Goal: Transaction & Acquisition: Subscribe to service/newsletter

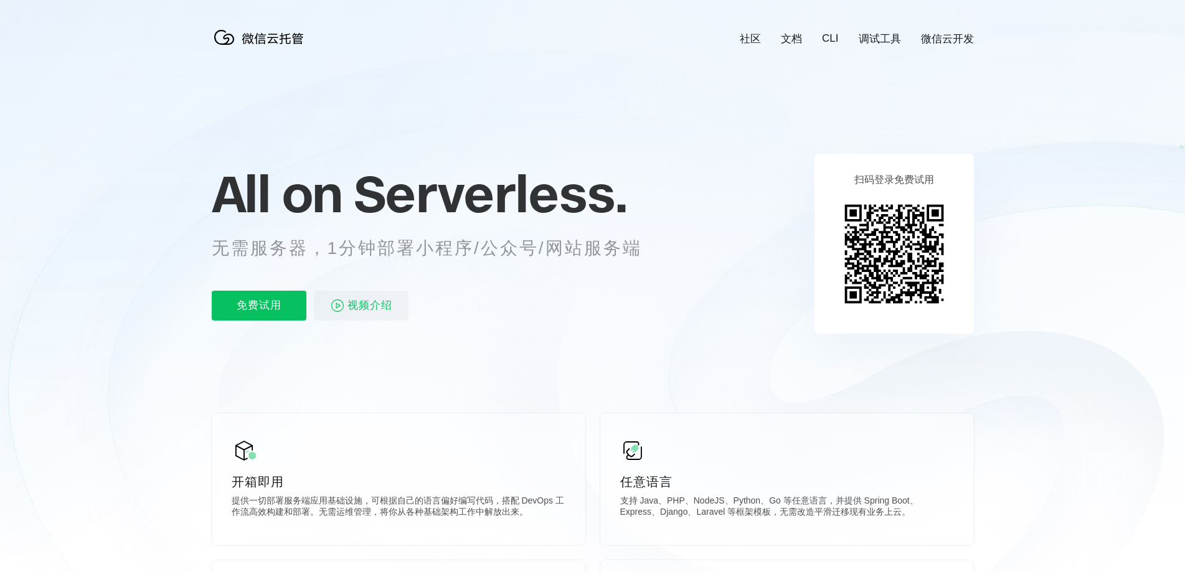
scroll to position [0, 2213]
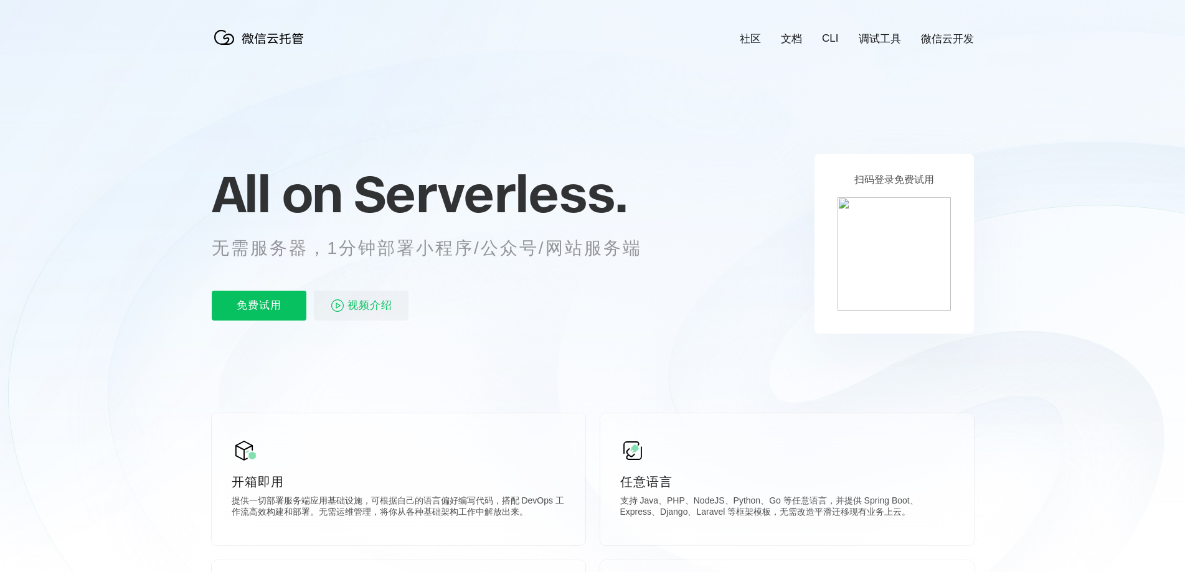
scroll to position [0, 2213]
click at [361, 306] on span "视频介绍" at bounding box center [369, 306] width 45 height 30
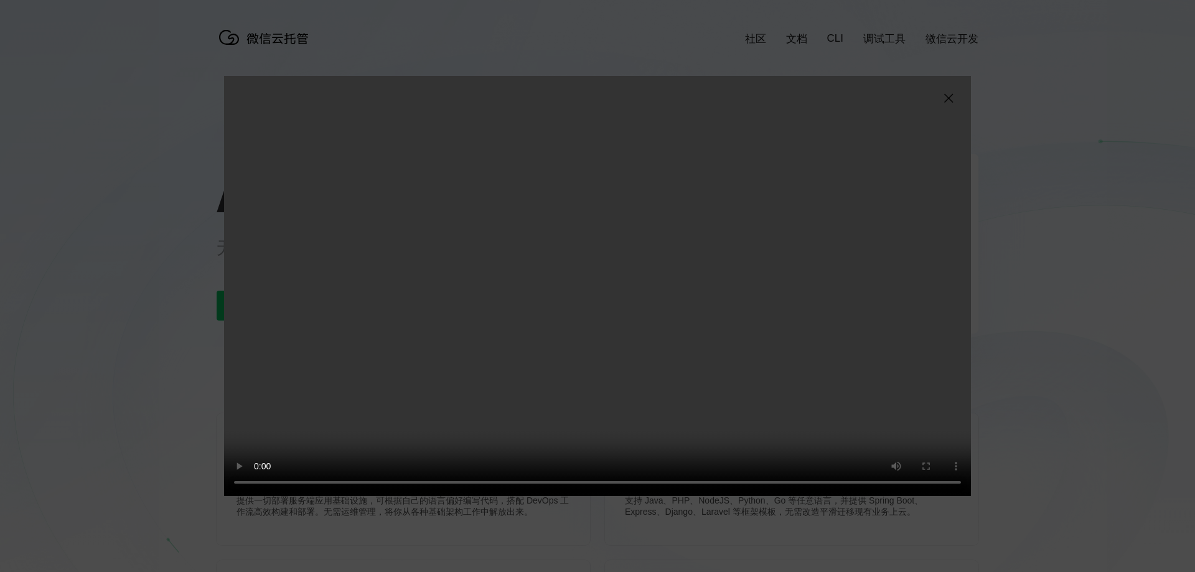
click at [949, 98] on img at bounding box center [948, 98] width 15 height 15
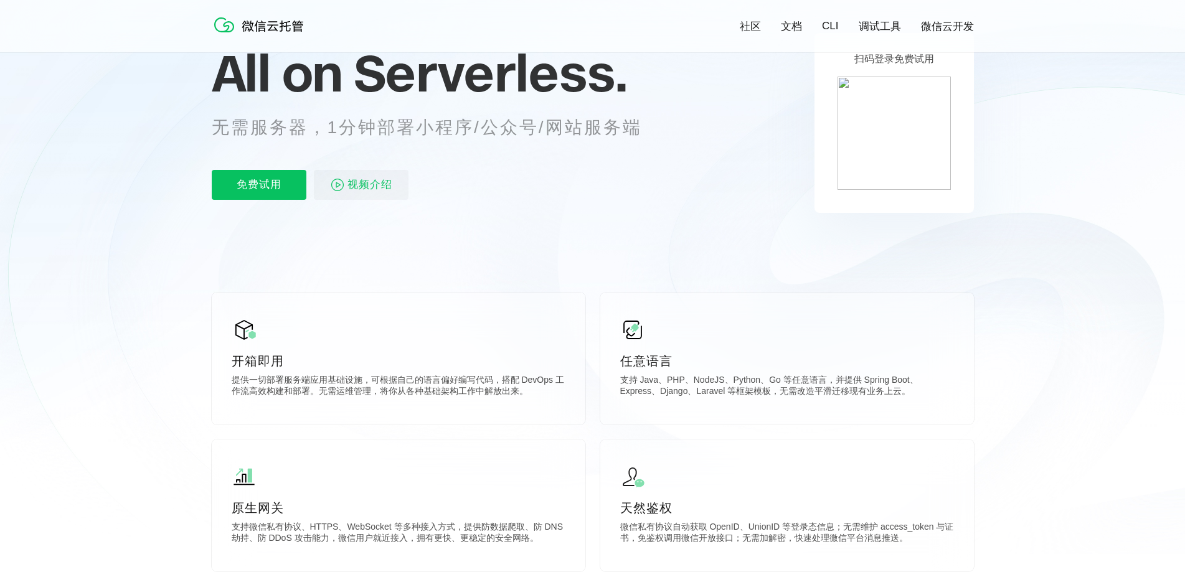
scroll to position [0, 0]
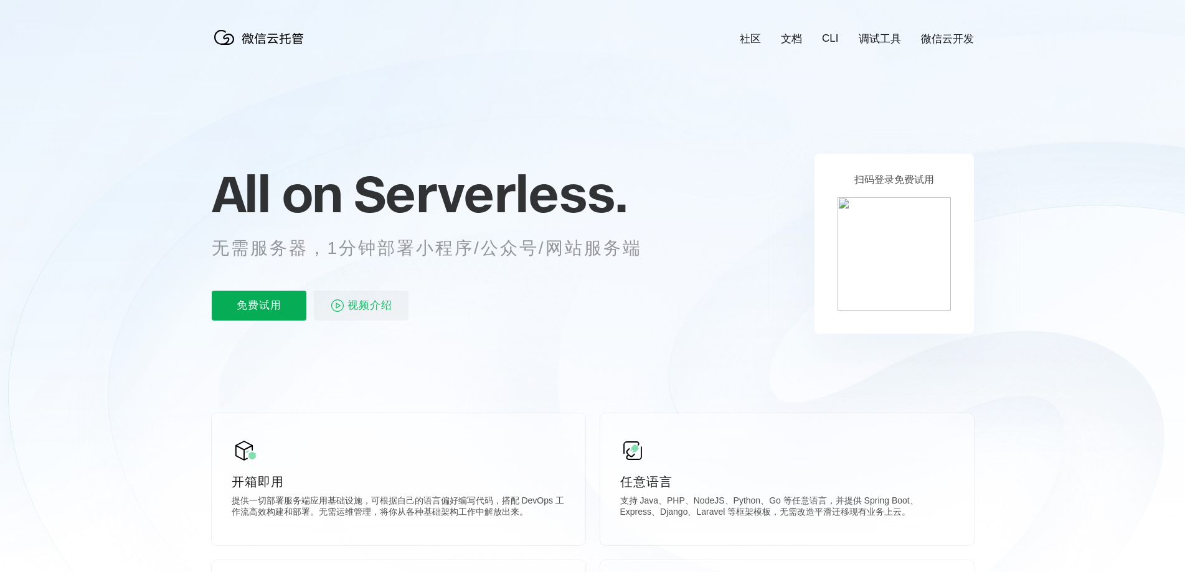
click at [272, 301] on p "免费试用" at bounding box center [259, 306] width 95 height 30
click at [359, 296] on span "视频介绍" at bounding box center [369, 306] width 45 height 30
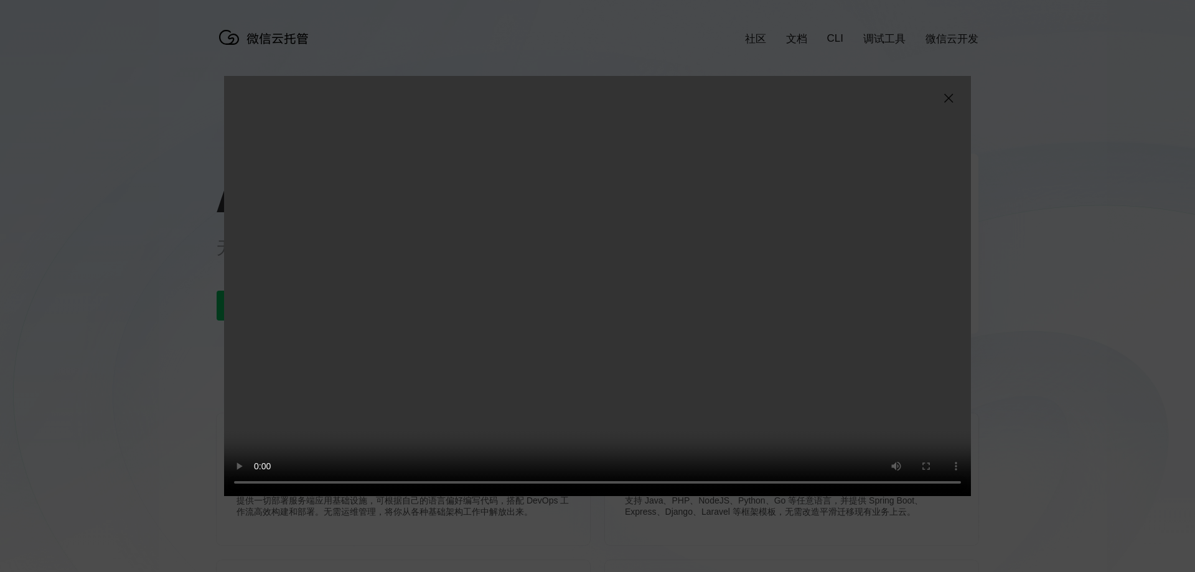
click at [73, 357] on div "抱歉，您的浏览器暂不支持播放此视频" at bounding box center [597, 286] width 1195 height 572
click at [1176, 231] on div "抱歉，您的浏览器暂不支持播放此视频" at bounding box center [597, 286] width 1195 height 572
click at [950, 94] on img at bounding box center [948, 98] width 15 height 15
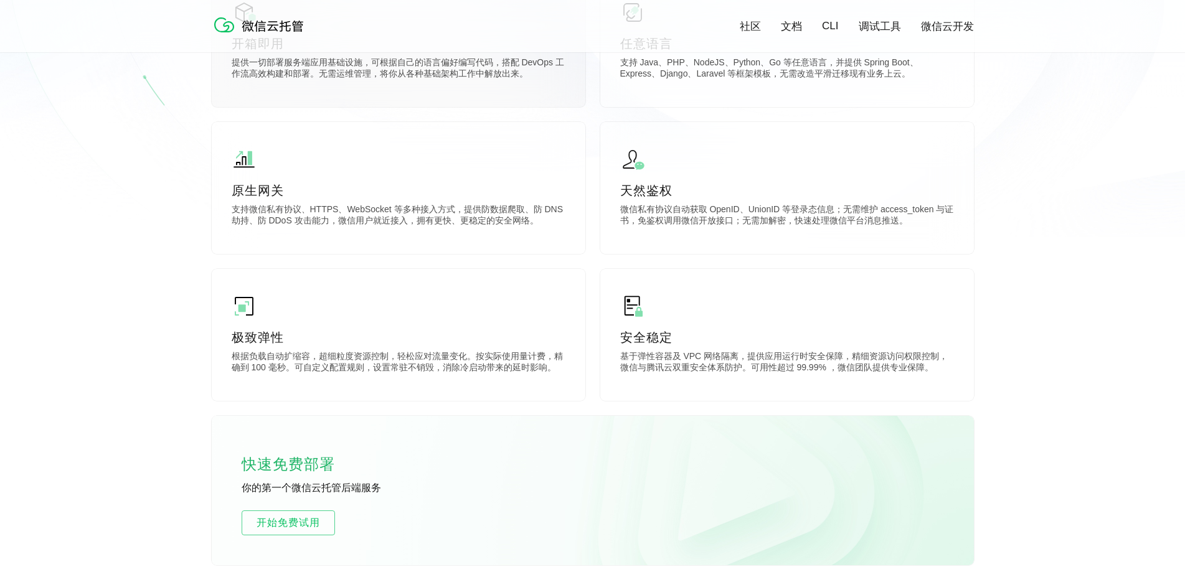
scroll to position [871, 0]
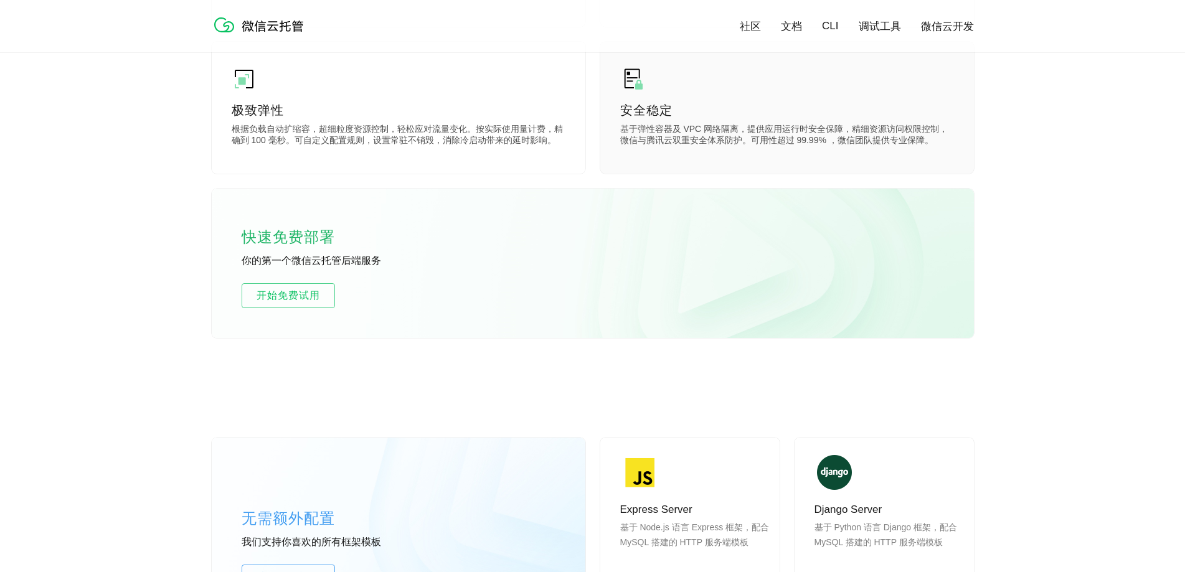
scroll to position [747, 0]
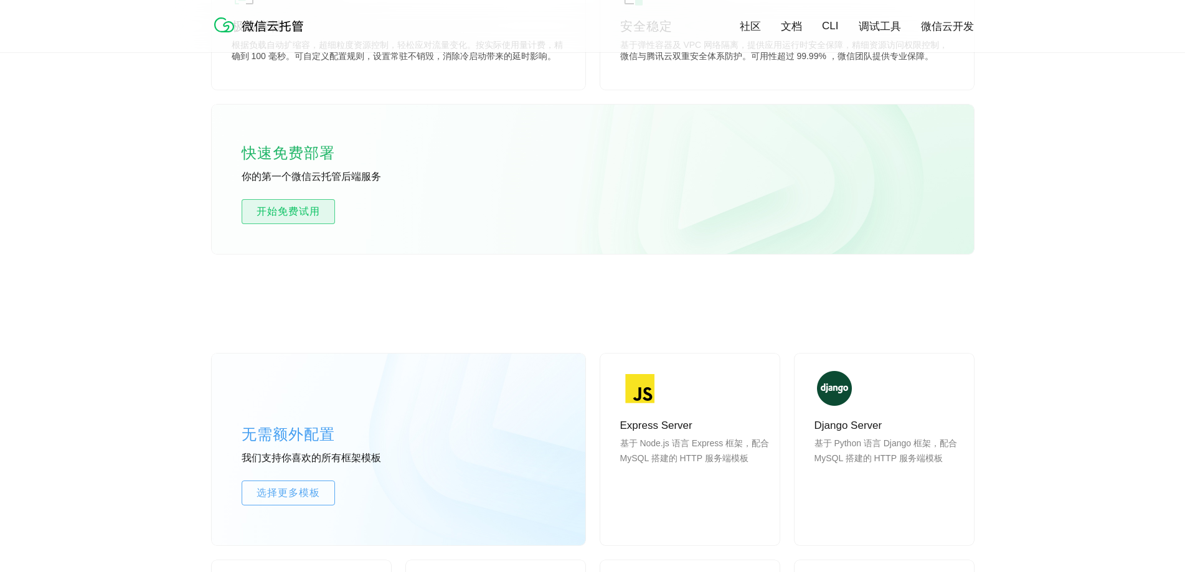
click at [289, 208] on span "开始免费试用" at bounding box center [288, 211] width 92 height 15
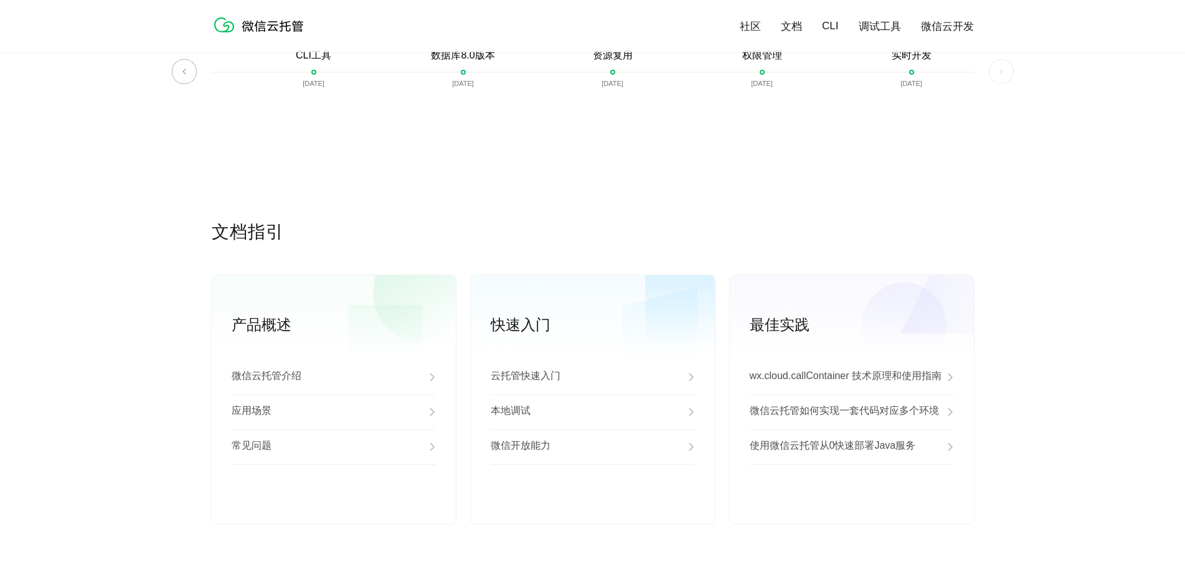
scroll to position [3086, 0]
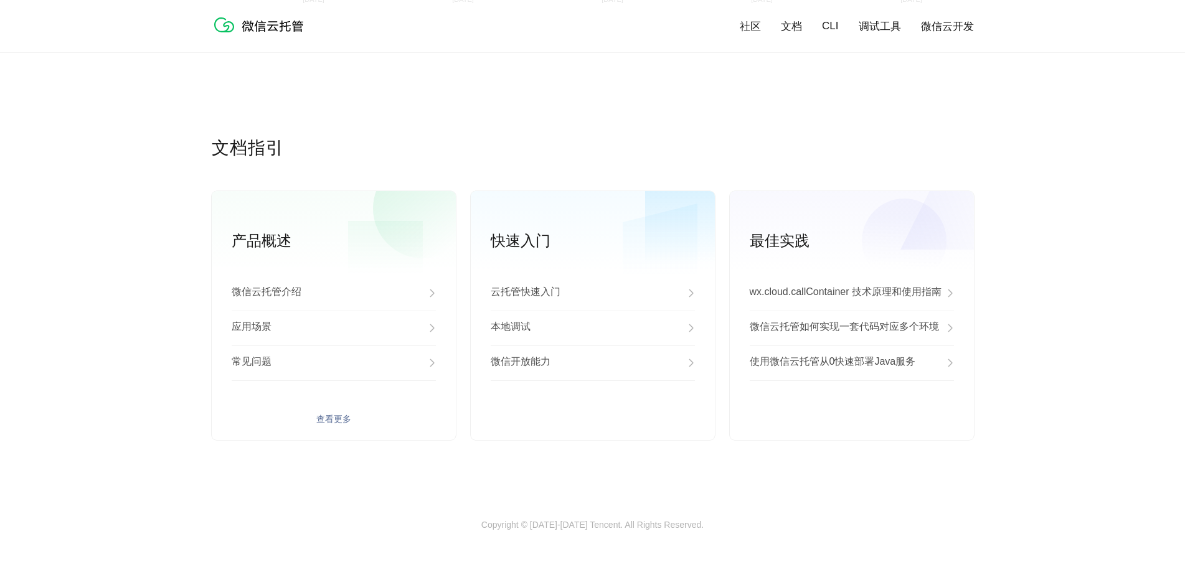
click at [429, 297] on img at bounding box center [431, 293] width 7 height 15
click at [323, 431] on div "微信云托管介绍 应用场景 常见问题 查看更多" at bounding box center [334, 358] width 244 height 164
click at [323, 423] on link "查看更多" at bounding box center [334, 419] width 204 height 11
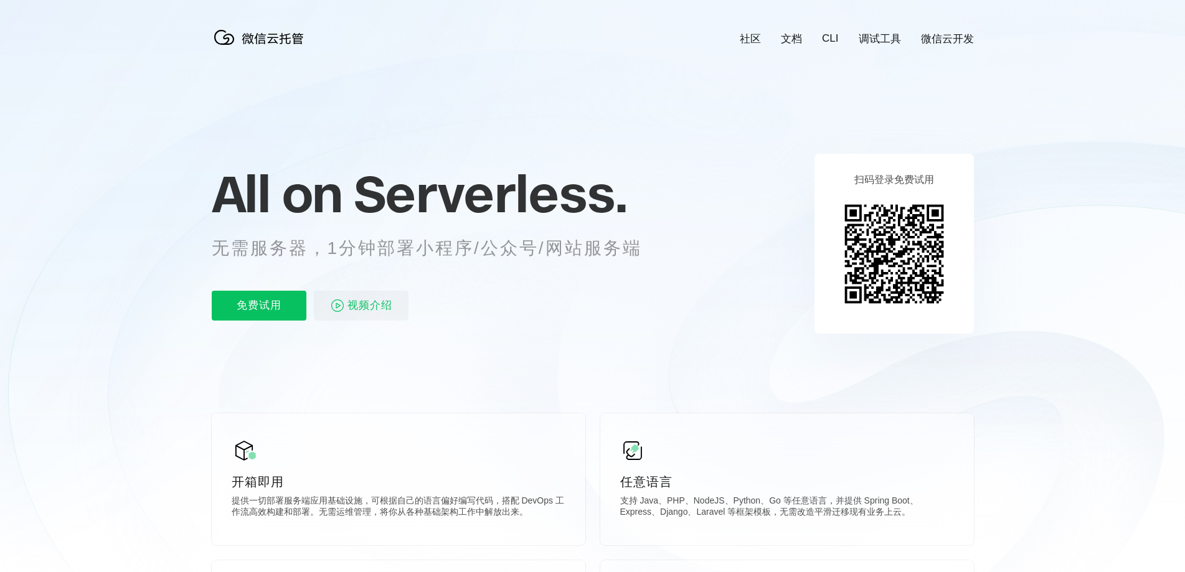
scroll to position [0, 2213]
click at [277, 309] on p "免费试用" at bounding box center [259, 306] width 95 height 30
